Goal: Navigation & Orientation: Understand site structure

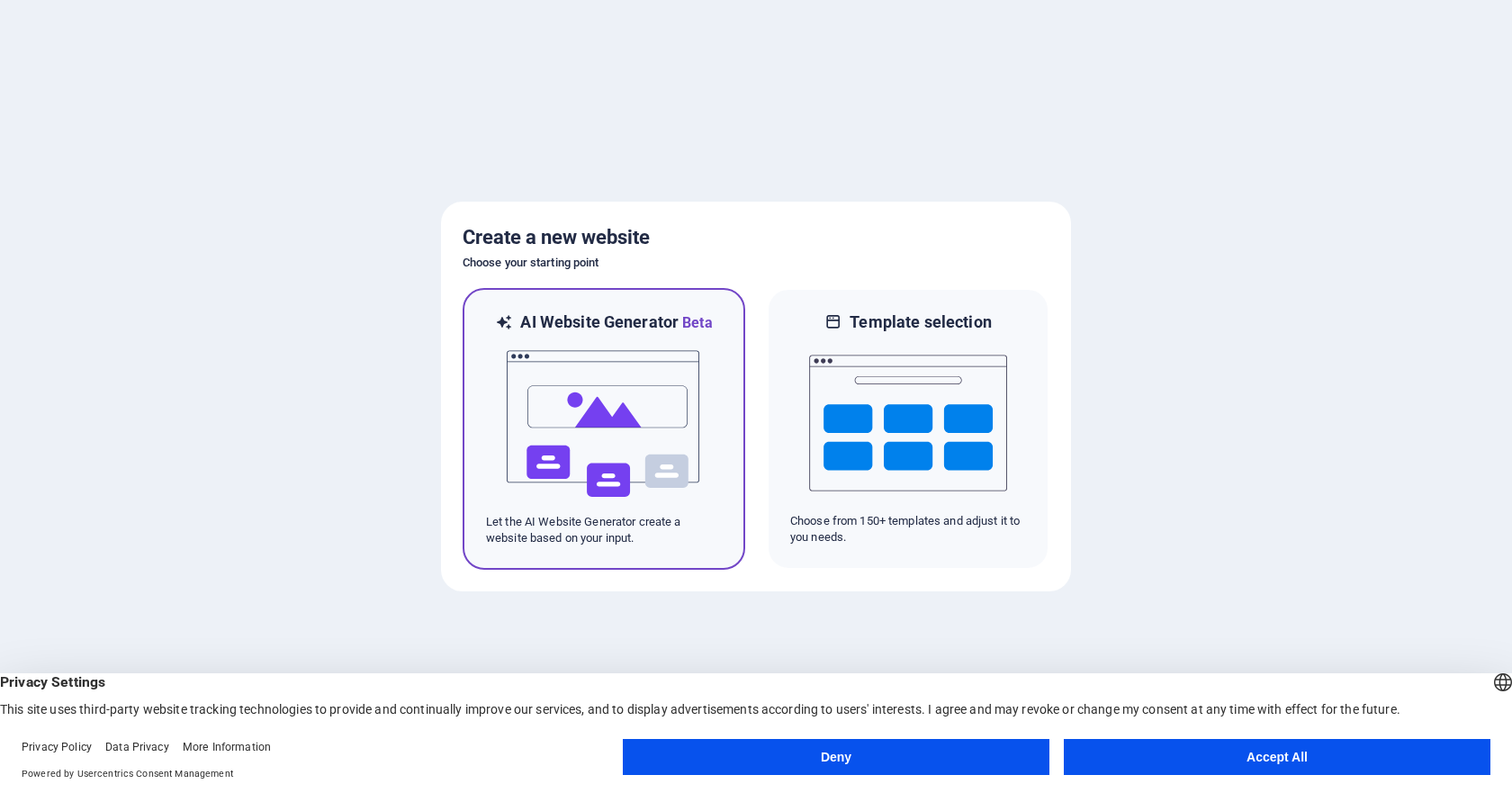
click at [637, 441] on img at bounding box center [604, 424] width 198 height 180
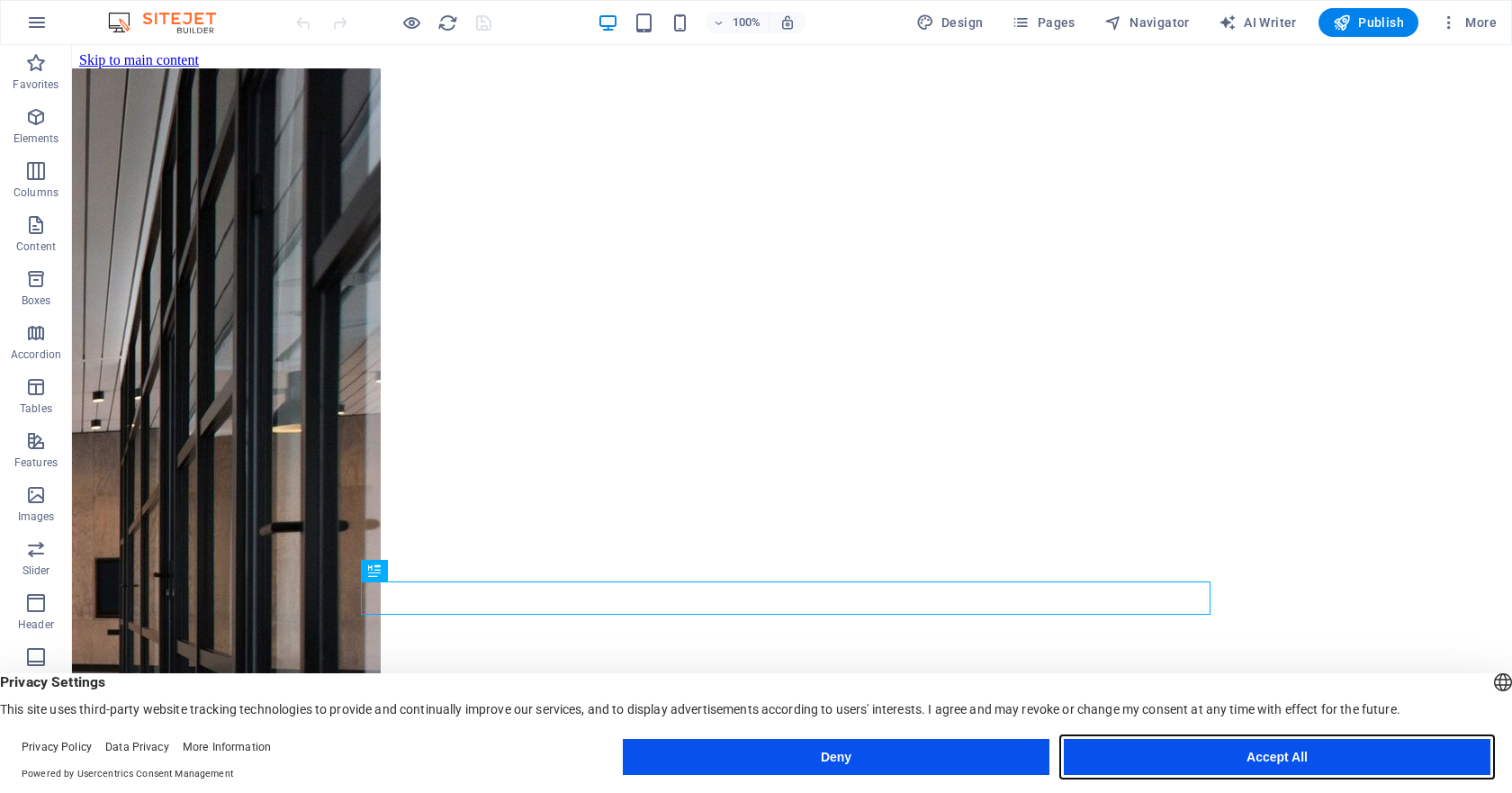
click at [1318, 746] on button "Accept All" at bounding box center [1277, 758] width 426 height 36
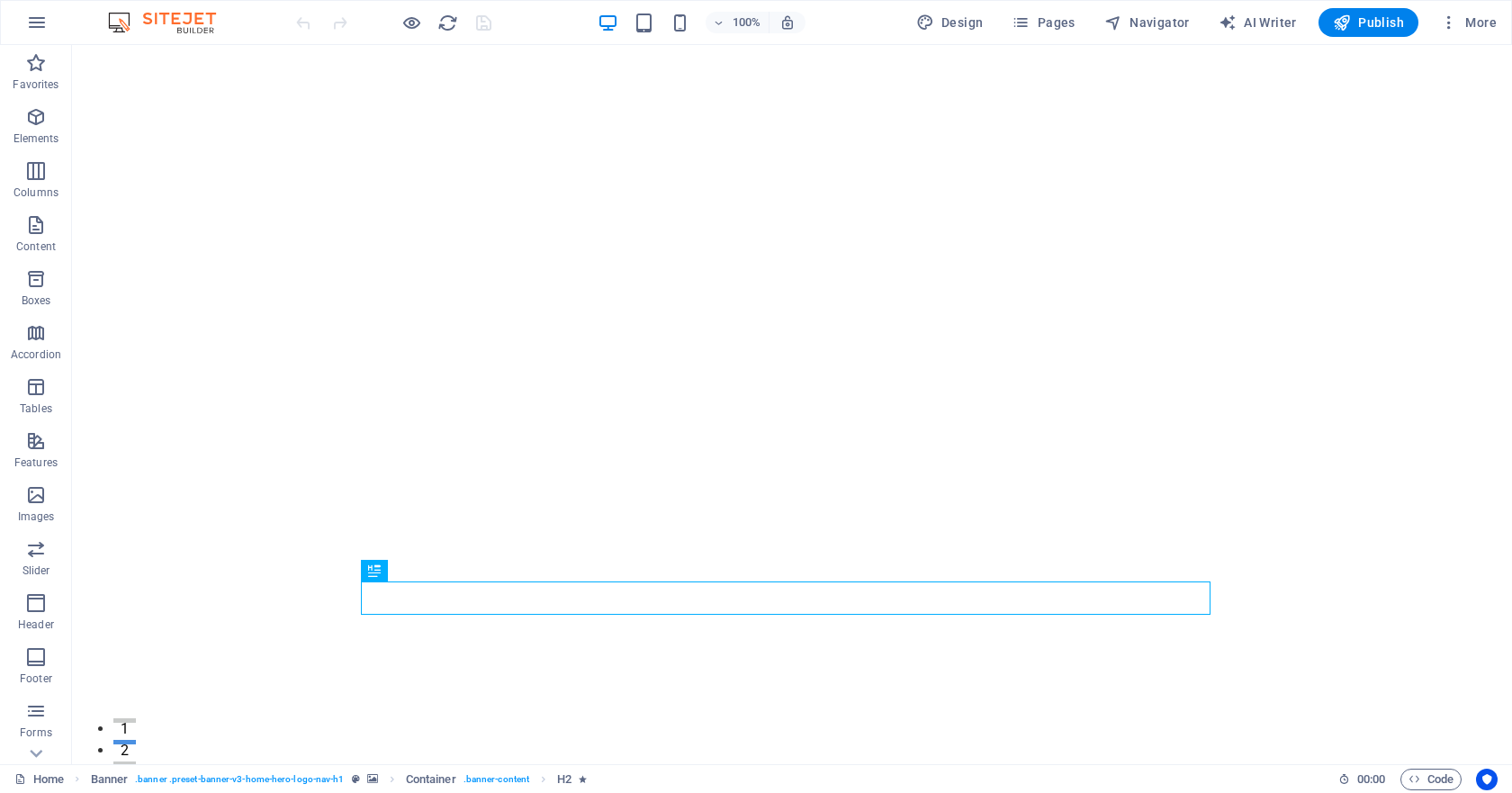
click at [183, 22] on img at bounding box center [170, 23] width 135 height 22
click at [488, 779] on div "[DOMAIN_NAME]" at bounding box center [792, 789] width 850 height 23
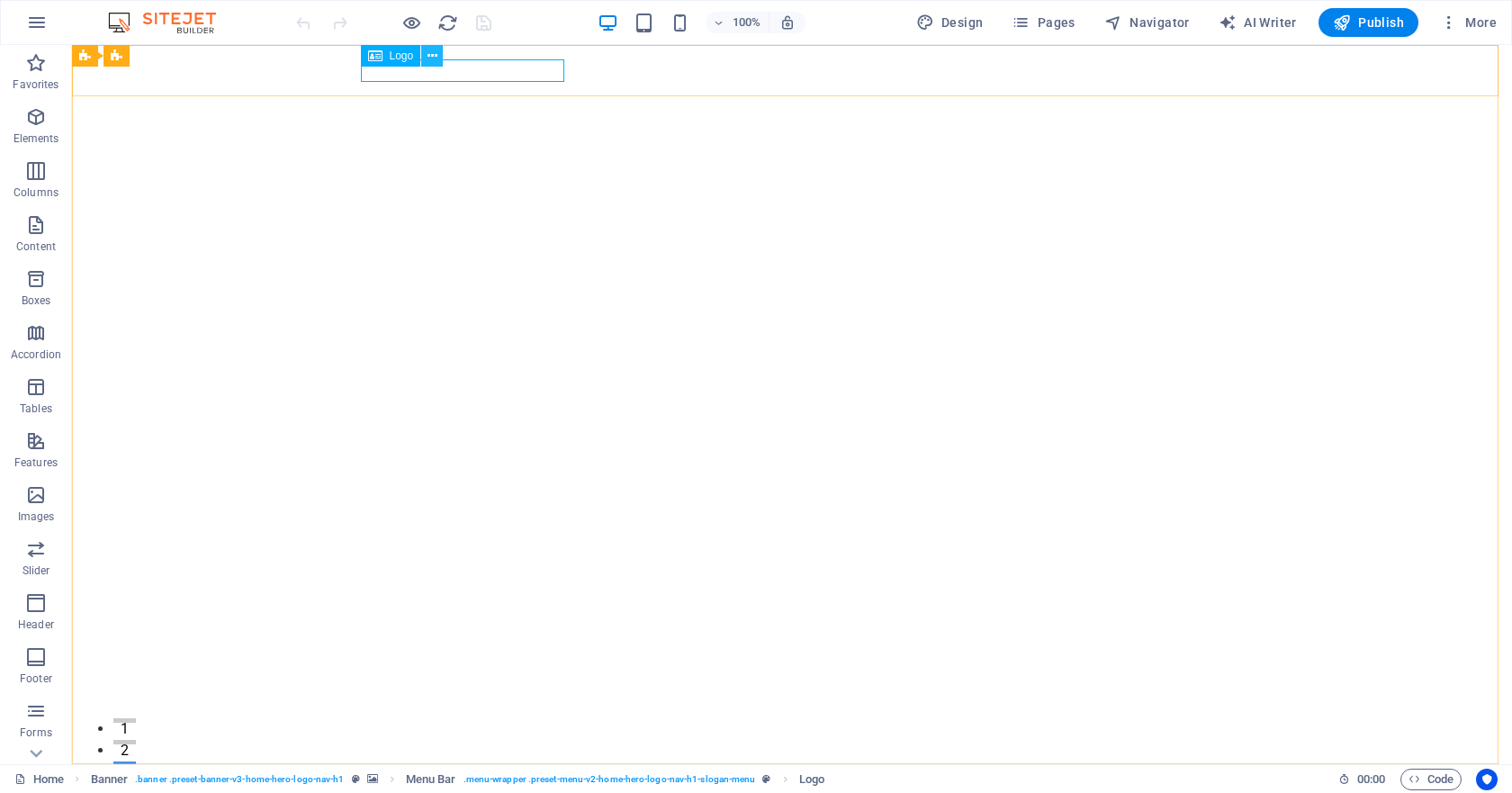
click at [435, 58] on icon at bounding box center [432, 56] width 10 height 19
